Goal: Transaction & Acquisition: Purchase product/service

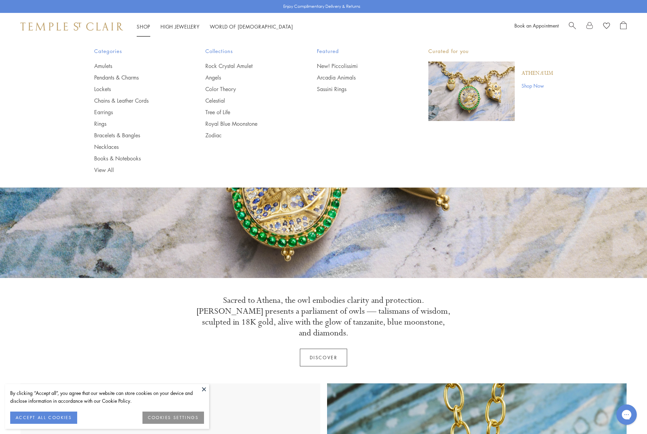
scroll to position [0, 0]
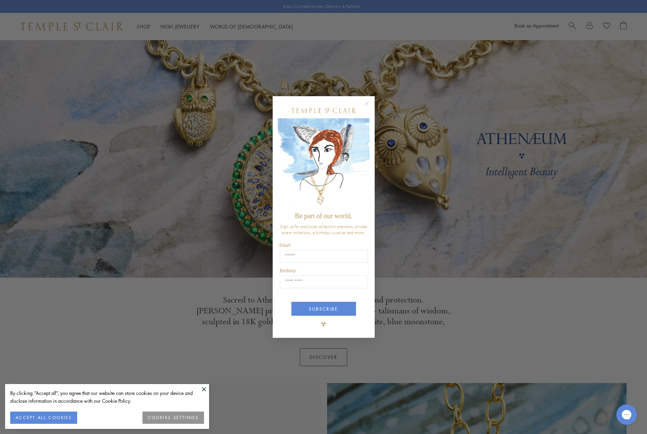
click at [105, 109] on div "Close dialog Be part of our world. Sign up for exclusive collection previews, p…" at bounding box center [323, 217] width 647 height 434
click at [365, 105] on circle "Close dialog" at bounding box center [367, 104] width 8 height 8
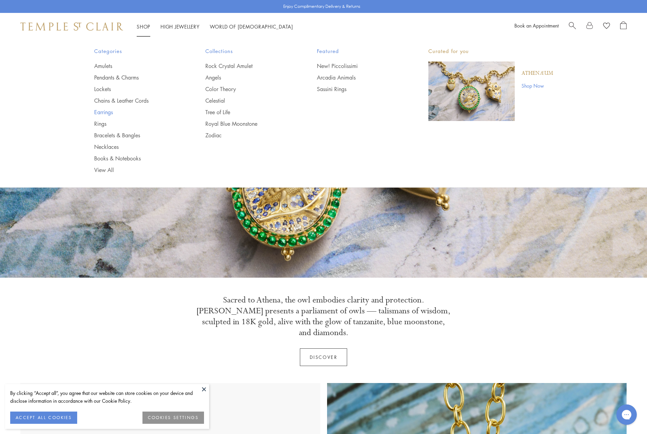
click at [100, 112] on link "Earrings" at bounding box center [136, 111] width 84 height 7
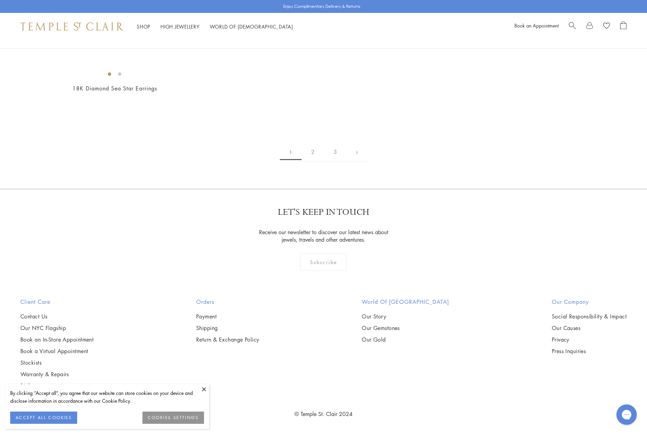
scroll to position [1570, 0]
click at [0, 0] on img at bounding box center [0, 0] width 0 height 0
click at [315, 162] on link "2" at bounding box center [313, 152] width 22 height 19
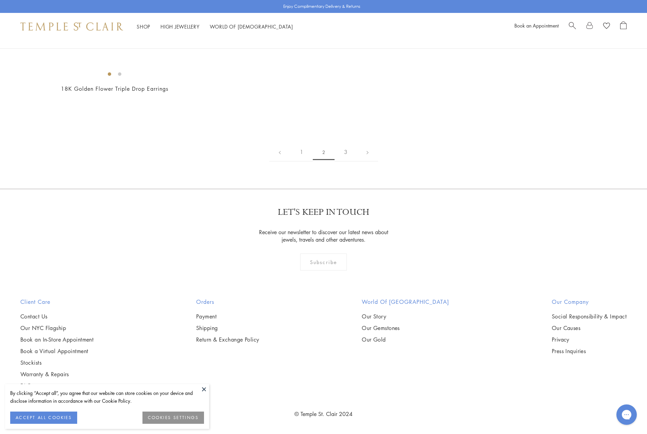
click at [0, 0] on img at bounding box center [0, 0] width 0 height 0
click at [347, 162] on link "3" at bounding box center [346, 152] width 22 height 19
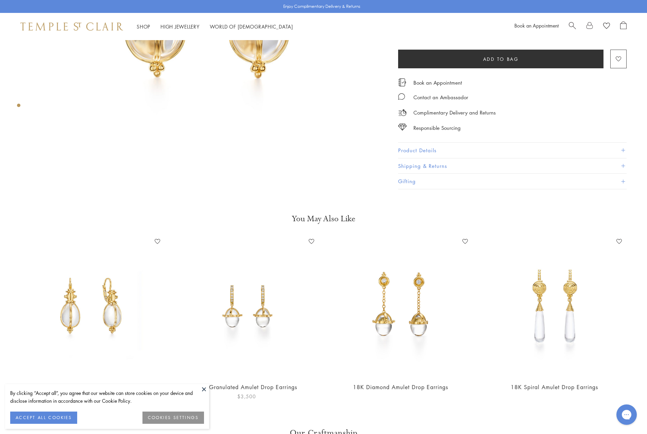
scroll to position [217, 0]
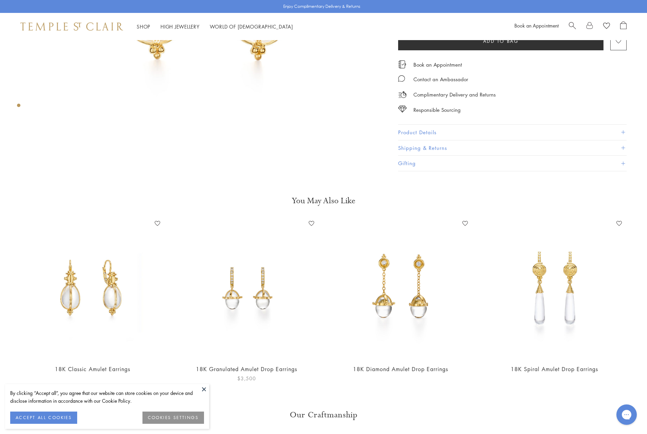
click at [251, 297] on img at bounding box center [247, 288] width 140 height 140
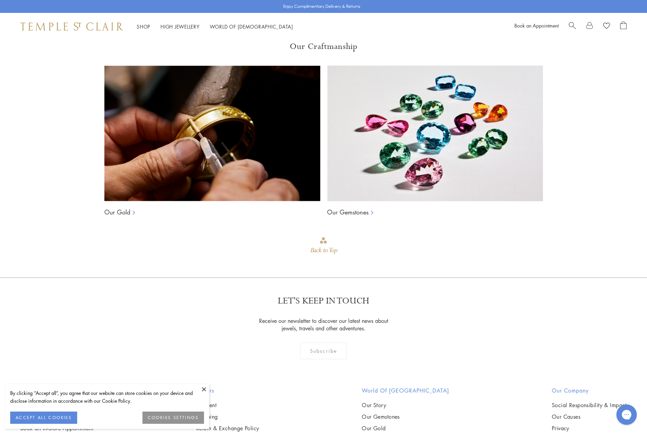
scroll to position [586, 0]
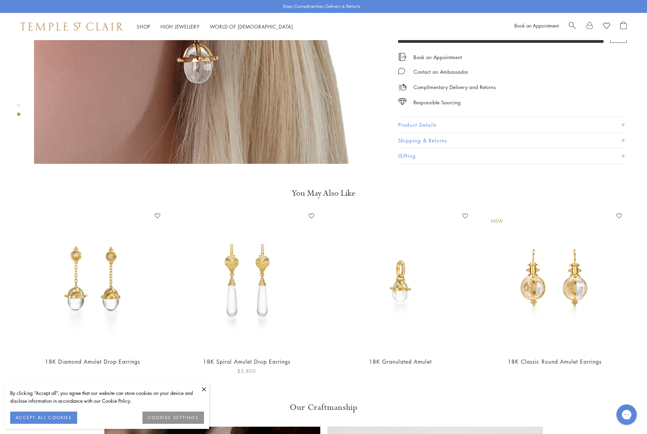
scroll to position [583, 0]
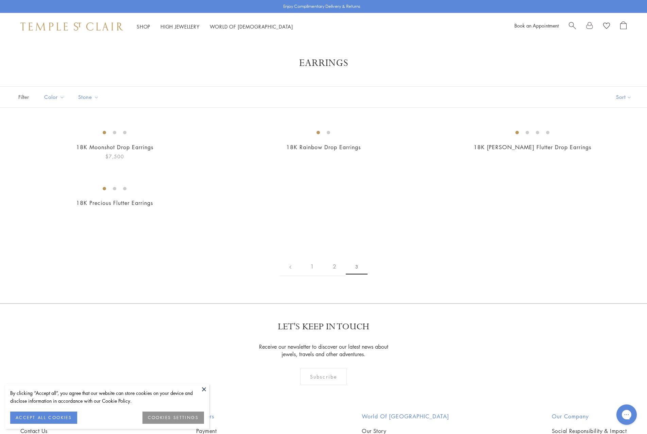
click at [0, 0] on img at bounding box center [0, 0] width 0 height 0
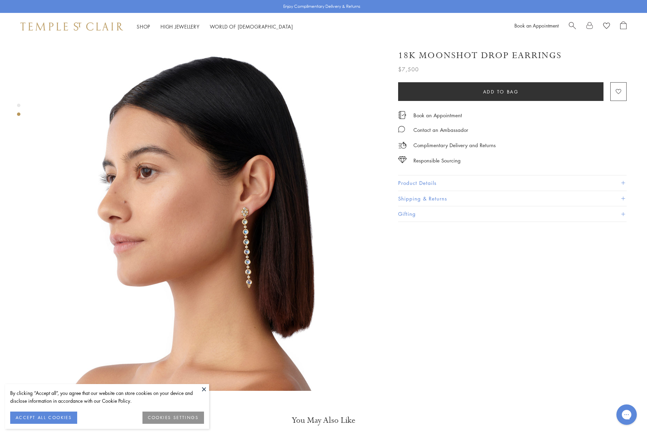
scroll to position [356, 0]
